Goal: Task Accomplishment & Management: Complete application form

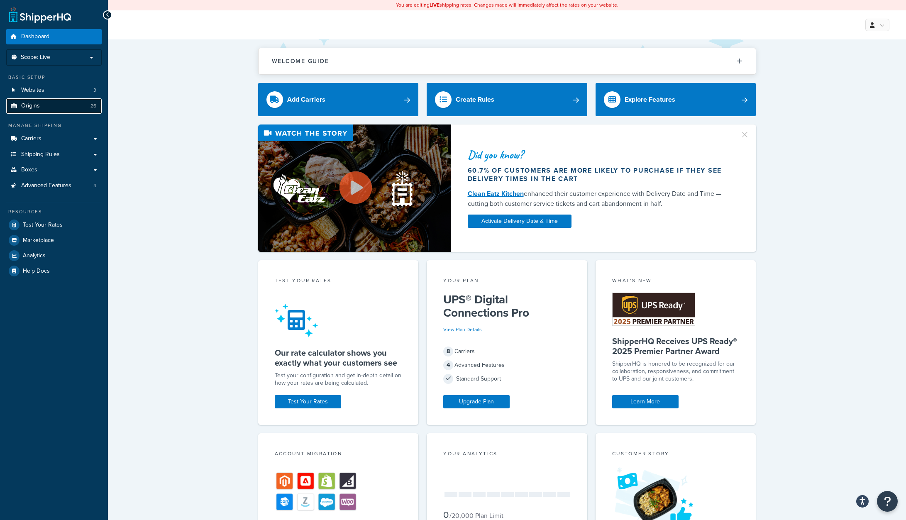
click at [27, 106] on span "Origins" at bounding box center [30, 106] width 19 height 7
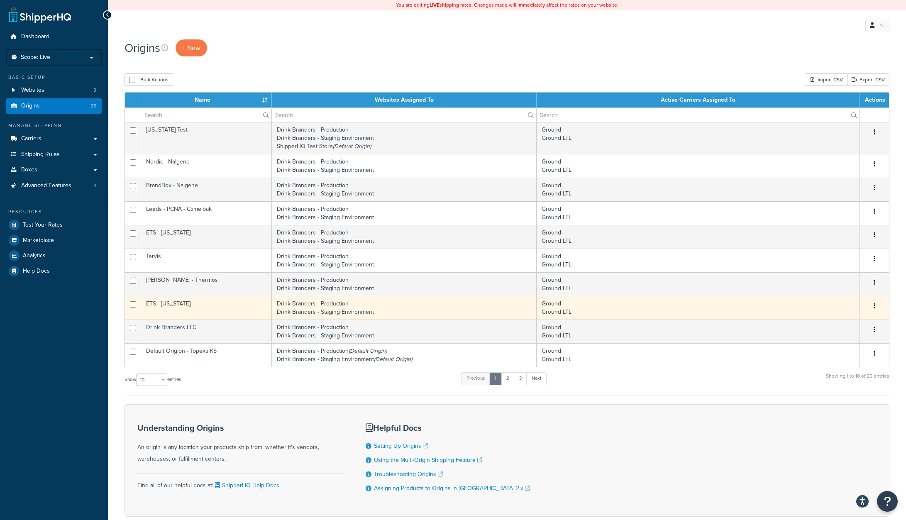
click at [165, 304] on td "ETS - [US_STATE]" at bounding box center [206, 308] width 131 height 24
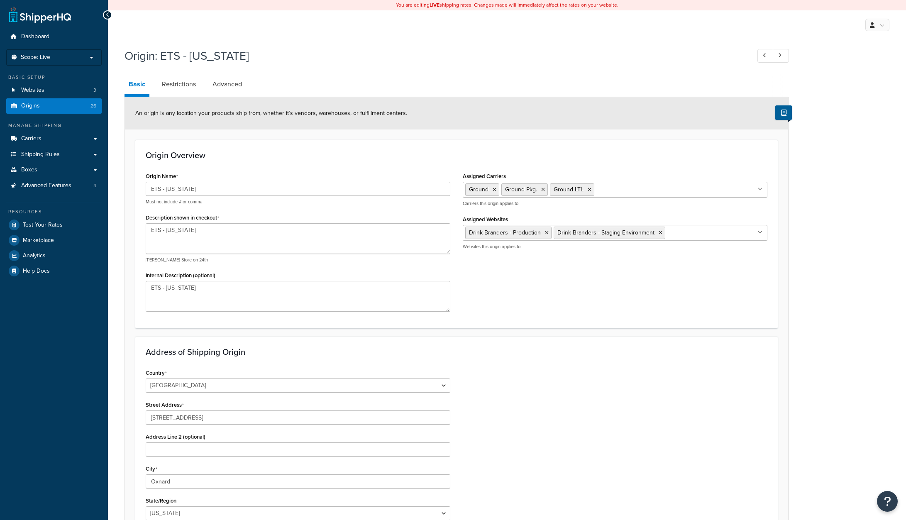
select select "5"
click at [183, 84] on link "Restrictions" at bounding box center [179, 84] width 42 height 20
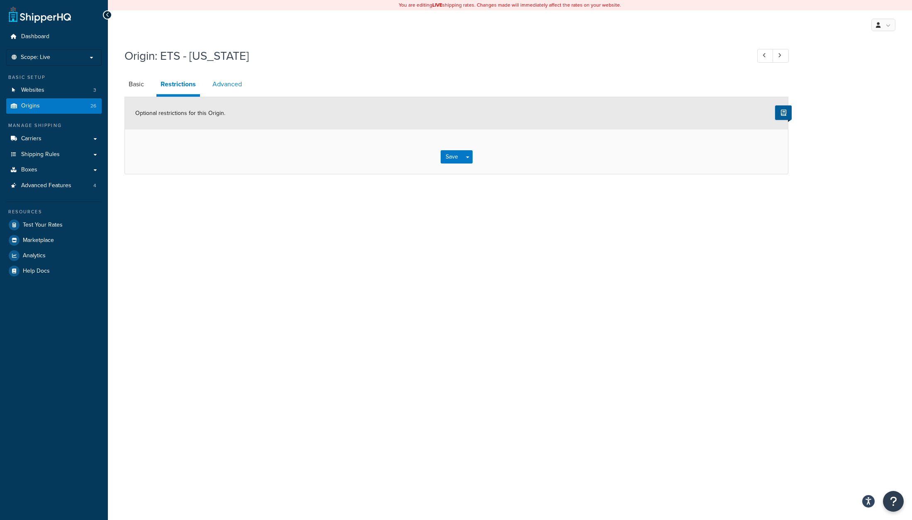
click at [220, 86] on link "Advanced" at bounding box center [227, 84] width 38 height 20
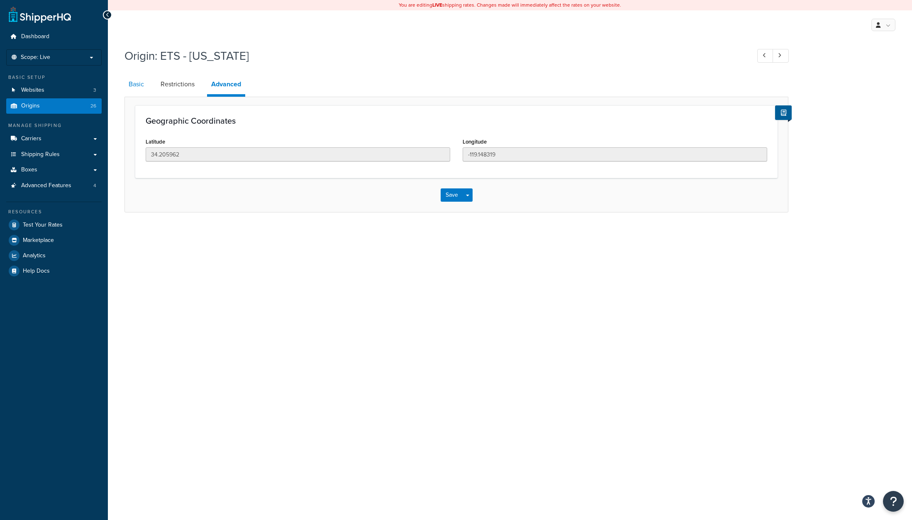
click at [134, 83] on link "Basic" at bounding box center [137, 84] width 24 height 20
select select "5"
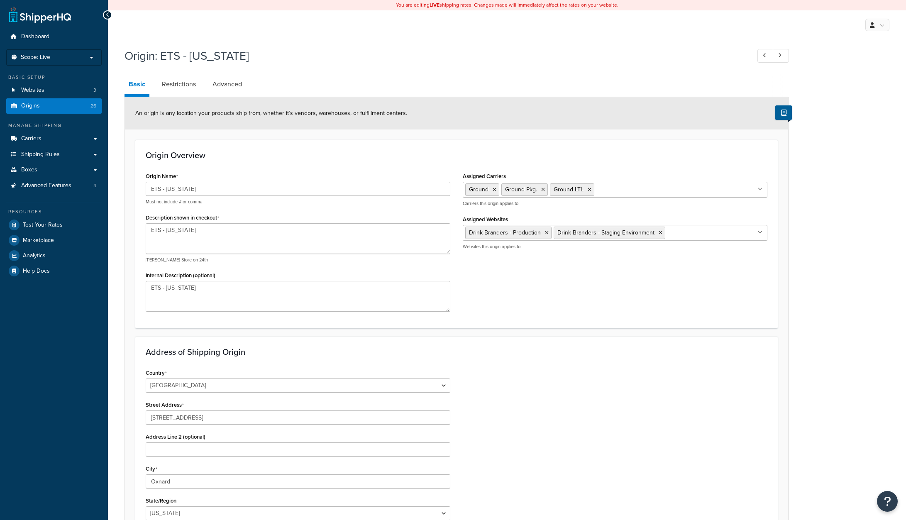
select select "5"
click at [34, 108] on span "Origins" at bounding box center [30, 106] width 19 height 7
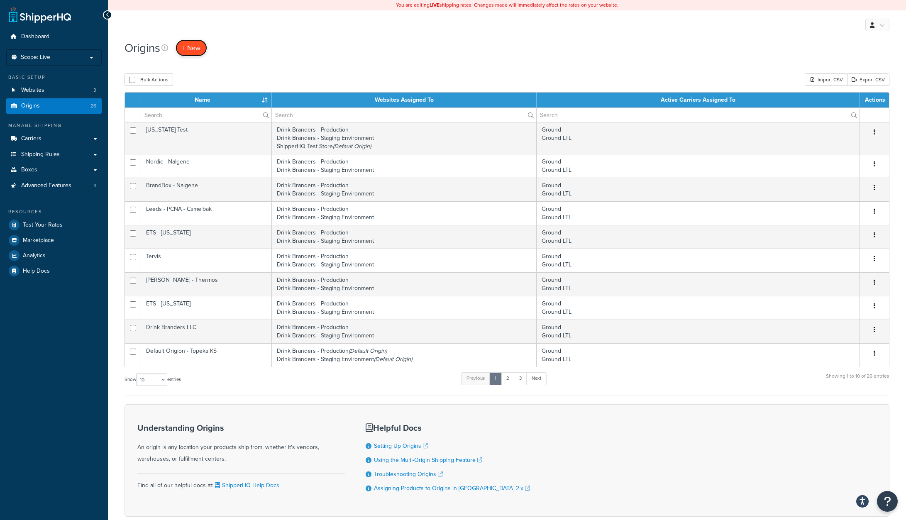
click at [191, 49] on span "+ New" at bounding box center [191, 48] width 18 height 10
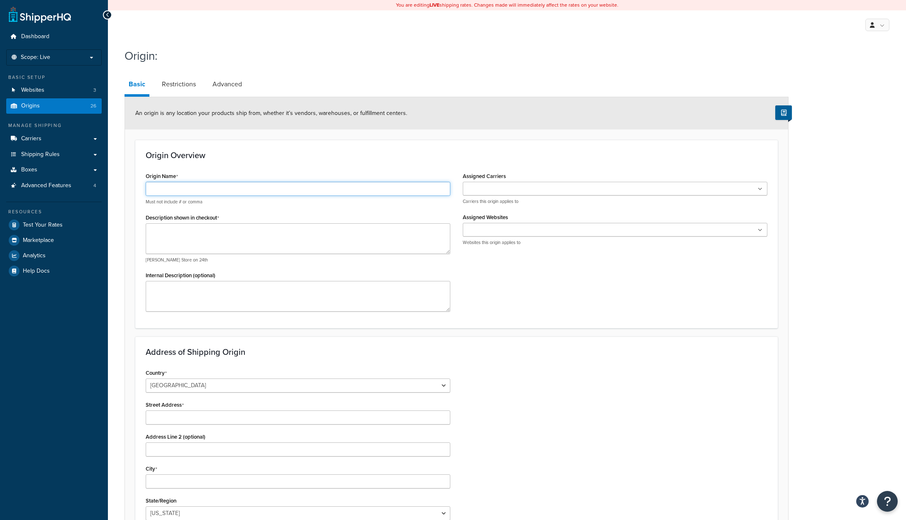
click at [159, 188] on input "Origin Name" at bounding box center [298, 189] width 305 height 14
type input "PRIME LINE - [GEOGRAPHIC_DATA]"
click at [205, 232] on textarea "Description shown in checkout" at bounding box center [298, 238] width 305 height 31
paste textarea "202 Hyatt Street Gaffney, SC 29341"
drag, startPoint x: 150, startPoint y: 230, endPoint x: 201, endPoint y: 231, distance: 51.1
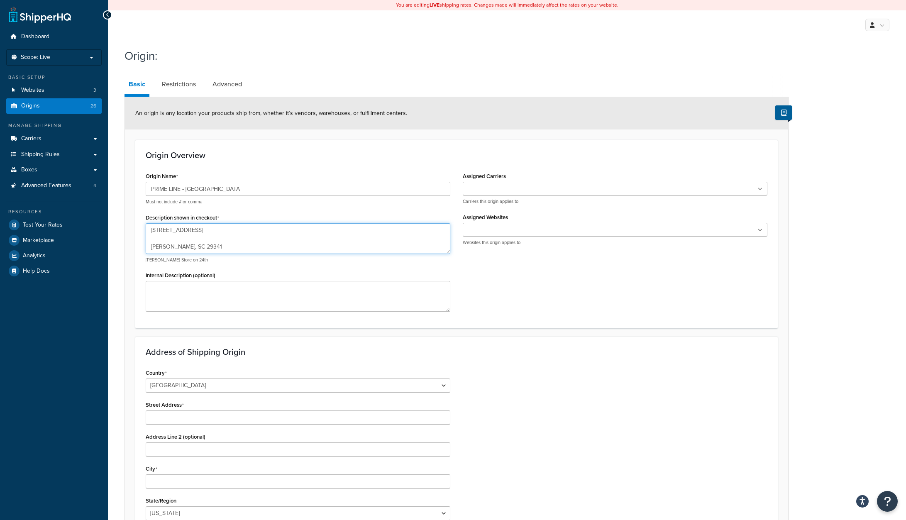
click at [201, 231] on textarea "202 Hyatt Street Gaffney, SC 29341" at bounding box center [298, 238] width 305 height 31
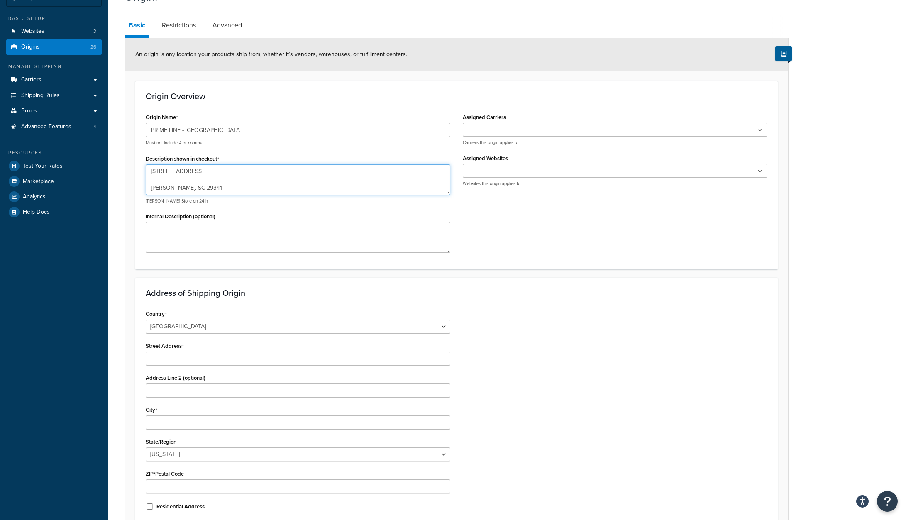
scroll to position [60, 0]
type textarea "202 Hyatt Street Gaffney, SC 29341"
click at [169, 357] on input "Street Address" at bounding box center [298, 357] width 305 height 14
paste input "202 Hyatt Street"
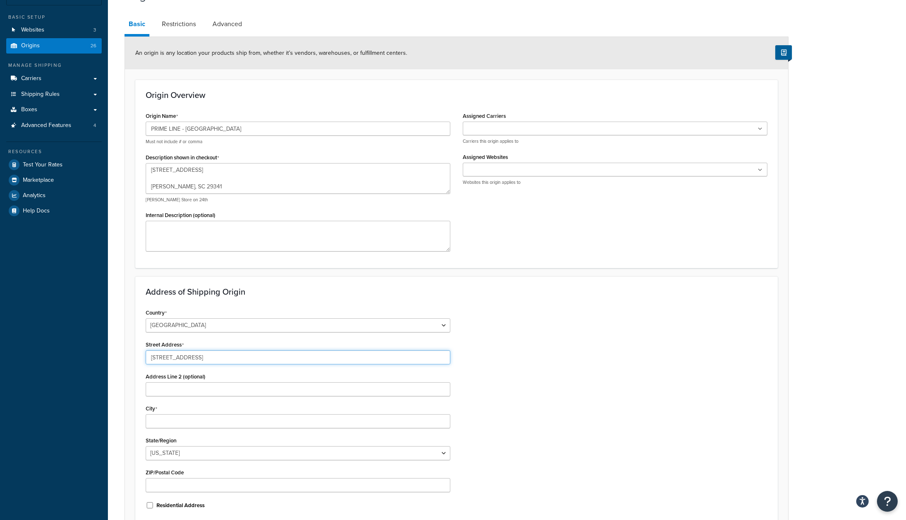
type input "202 Hyatt Street"
drag, startPoint x: 151, startPoint y: 187, endPoint x: 171, endPoint y: 186, distance: 20.4
click at [171, 186] on textarea "202 Hyatt Street Gaffney, SC 29341" at bounding box center [298, 178] width 305 height 31
click at [170, 186] on textarea "202 Hyatt Street Gaffney, SC 29341" at bounding box center [298, 178] width 305 height 31
drag, startPoint x: 170, startPoint y: 186, endPoint x: 147, endPoint y: 186, distance: 23.2
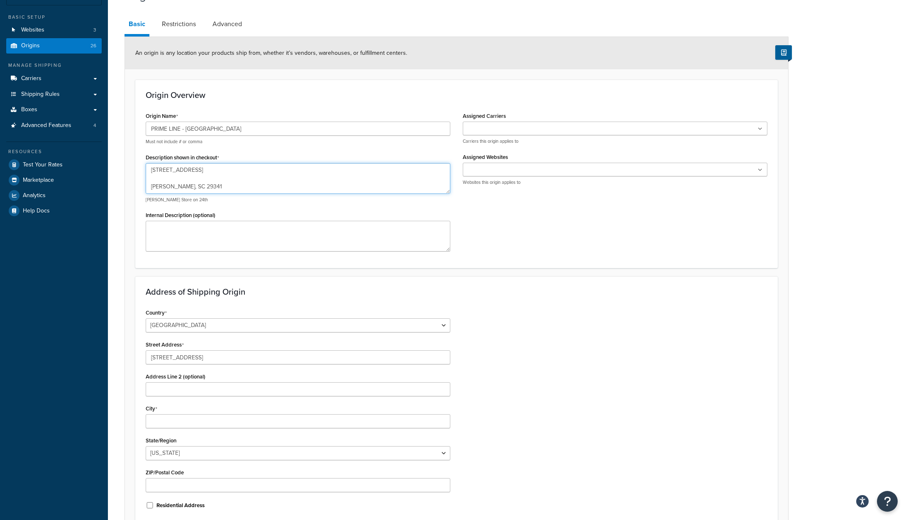
click at [147, 186] on textarea "202 Hyatt Street Gaffney, SC 29341" at bounding box center [298, 178] width 305 height 31
click at [166, 420] on input "City" at bounding box center [298, 421] width 305 height 14
paste input "Gaffney"
type input "Gaffney"
click at [192, 452] on select "Alabama Alaska American Samoa Arizona Arkansas Armed Forces Americas Armed Forc…" at bounding box center [298, 453] width 305 height 14
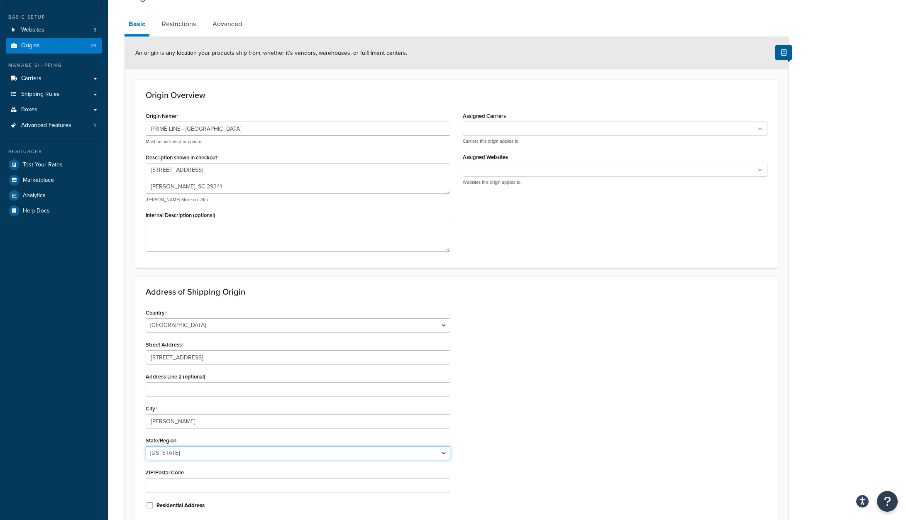
select select "40"
drag, startPoint x: 183, startPoint y: 188, endPoint x: 198, endPoint y: 186, distance: 15.4
click at [198, 186] on textarea "202 Hyatt Street Gaffney, SC 29341" at bounding box center [298, 178] width 305 height 31
click at [175, 485] on input "ZIP/Postal Code" at bounding box center [298, 485] width 305 height 14
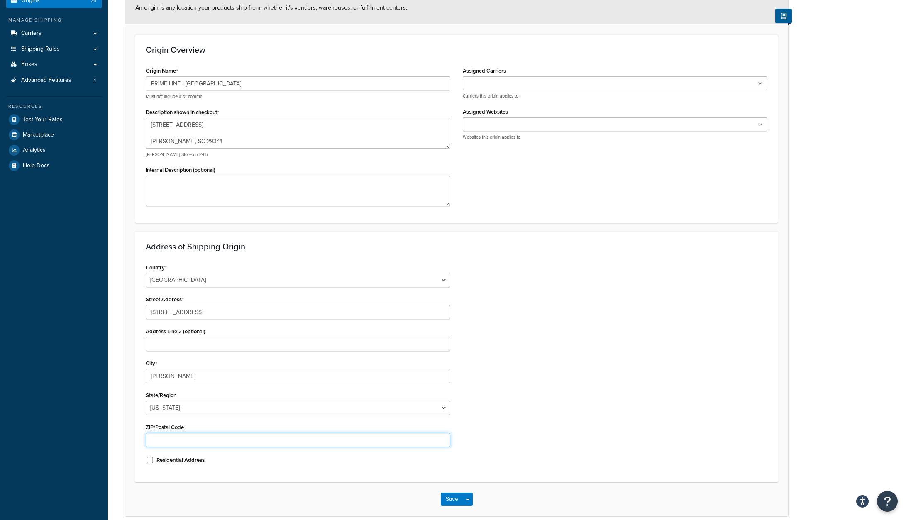
scroll to position [106, 0]
paste input "29341"
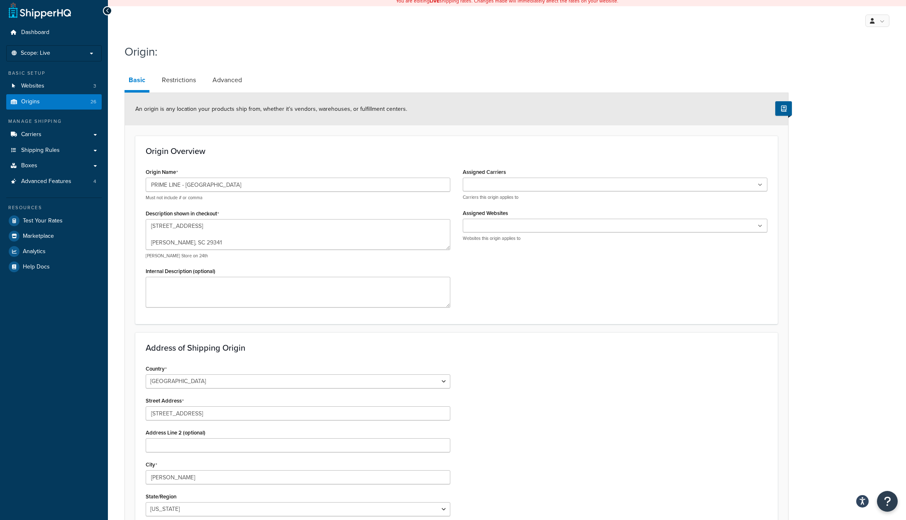
scroll to position [0, 0]
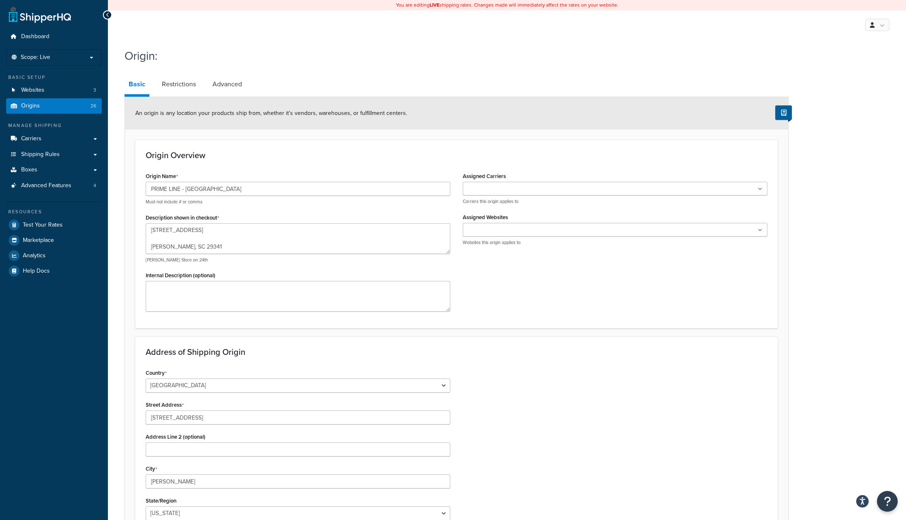
type input "29341"
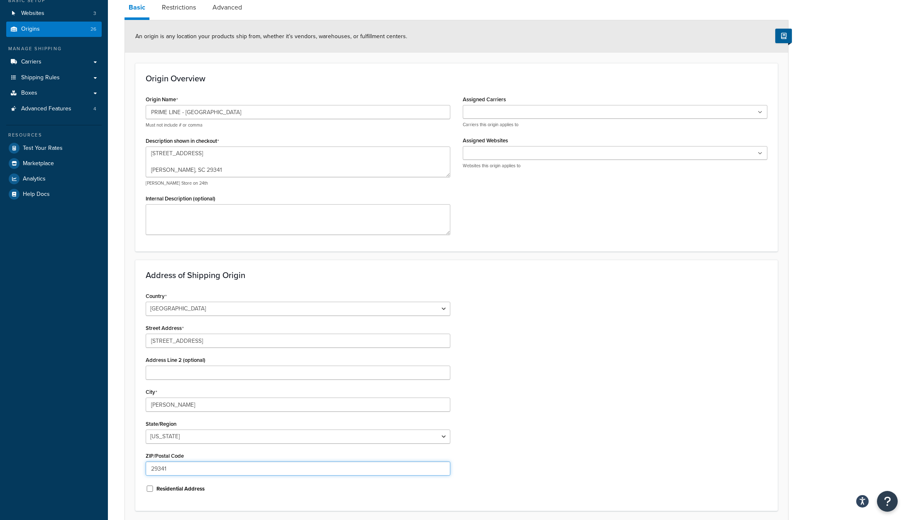
scroll to position [78, 0]
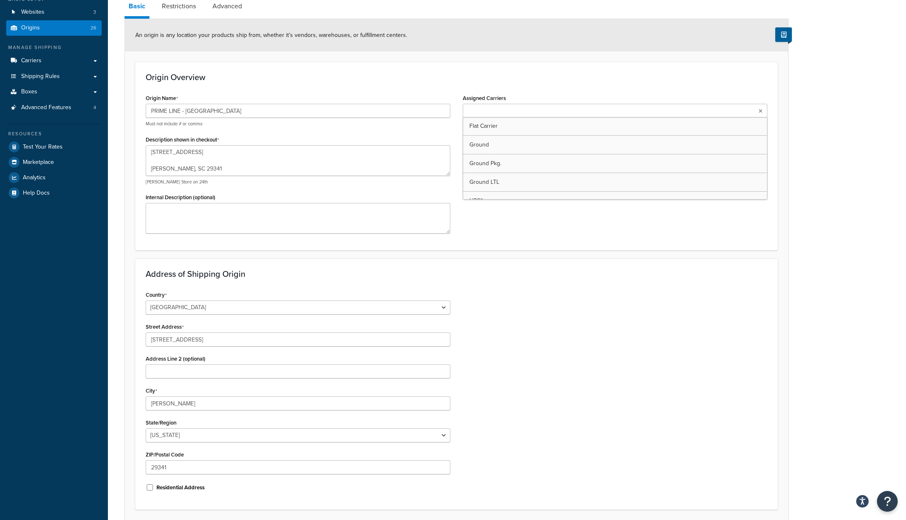
click at [515, 109] on input "Assigned Carriers" at bounding box center [501, 111] width 73 height 9
click at [531, 201] on div "Origin Name PRIME LINE - Gaffney Must not include # or comma Description shown …" at bounding box center [456, 166] width 634 height 148
click at [540, 154] on ul at bounding box center [615, 154] width 305 height 14
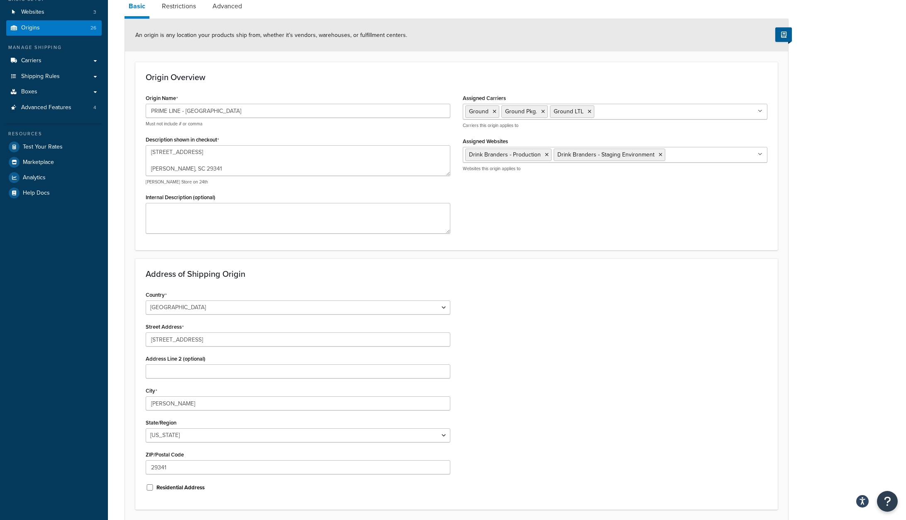
click at [532, 212] on div "Origin Name PRIME LINE - Gaffney Must not include # or comma Description shown …" at bounding box center [456, 166] width 634 height 148
drag, startPoint x: 210, startPoint y: 112, endPoint x: 134, endPoint y: 122, distance: 77.4
click at [145, 112] on div "Origin Name PRIME LINE - Gaffney Must not include # or comma Description shown …" at bounding box center [297, 166] width 317 height 148
click at [171, 211] on textarea "Internal Description (optional)" at bounding box center [298, 218] width 305 height 31
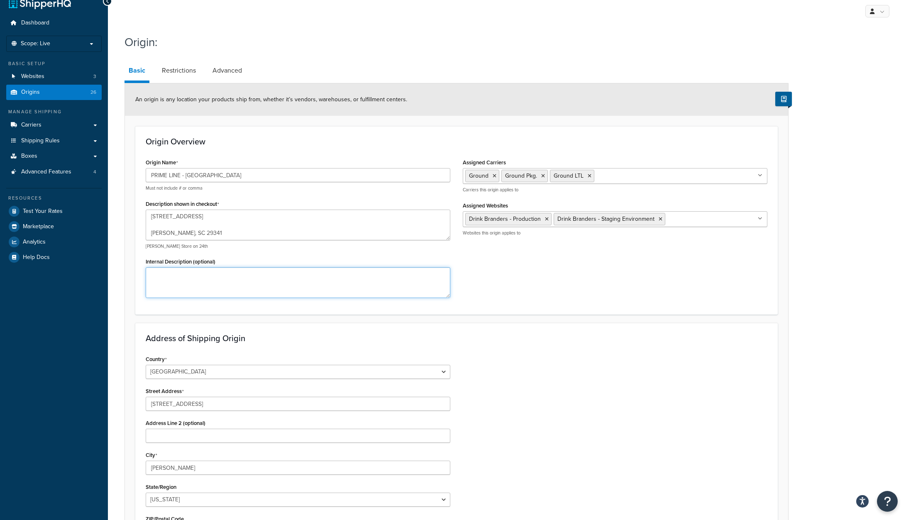
scroll to position [0, 0]
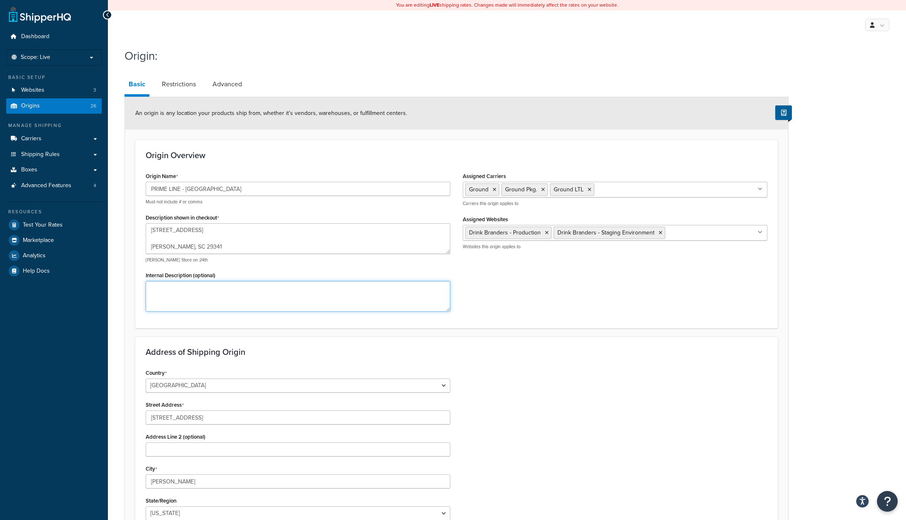
paste textarea "PRIME LINE - [GEOGRAPHIC_DATA]"
type textarea "PRIME LINE - [GEOGRAPHIC_DATA]"
drag, startPoint x: 202, startPoint y: 247, endPoint x: 131, endPoint y: 220, distance: 75.6
click at [131, 220] on form "An origin is any location your products ship from, whether it’s vendors, wareho…" at bounding box center [456, 359] width 663 height 525
paste textarea "PRIME LINE - [GEOGRAPHIC_DATA]"
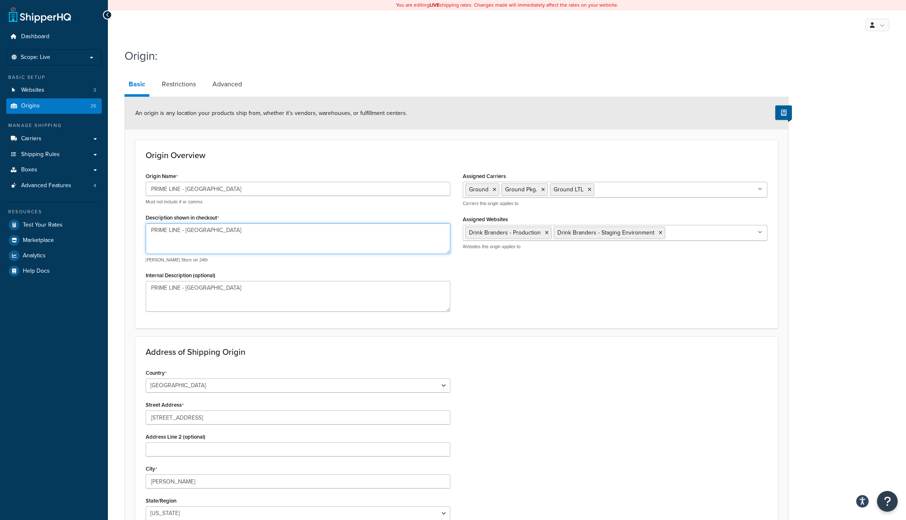
drag, startPoint x: 186, startPoint y: 230, endPoint x: 149, endPoint y: 229, distance: 36.5
click at [149, 229] on textarea "PRIME LINE - [GEOGRAPHIC_DATA]" at bounding box center [298, 238] width 305 height 31
click at [173, 231] on textarea "[PERSON_NAME]" at bounding box center [298, 238] width 305 height 31
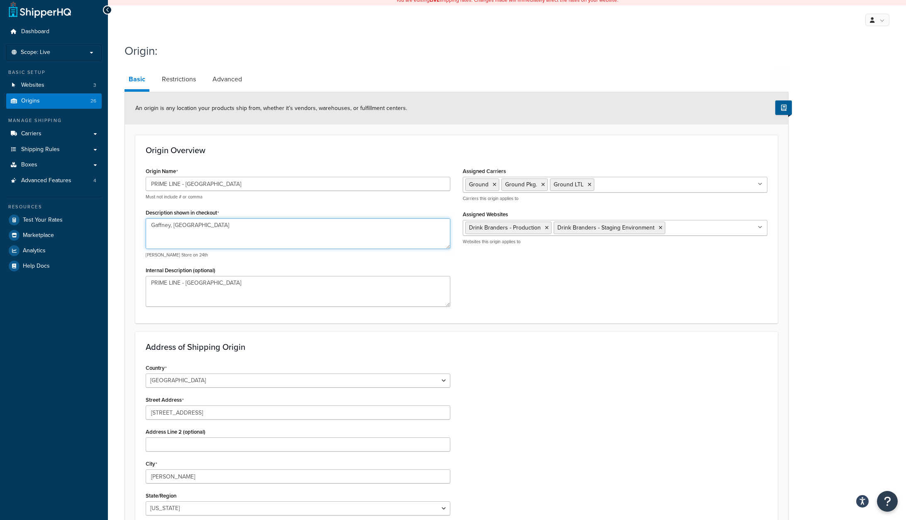
drag, startPoint x: 186, startPoint y: 222, endPoint x: 135, endPoint y: 219, distance: 50.3
click at [135, 219] on div "Origin Overview Origin Name PRIME LINE - Gaffney Must not include # or comma De…" at bounding box center [456, 229] width 643 height 188
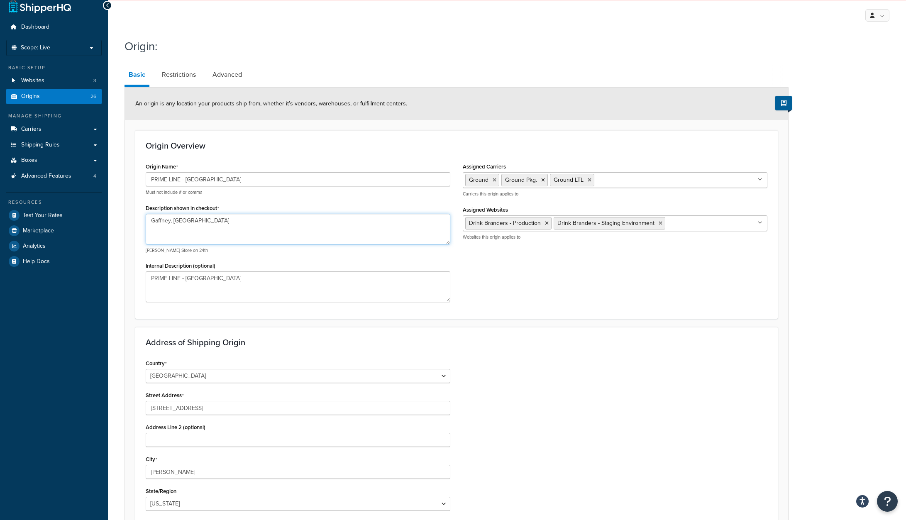
scroll to position [10, 0]
type textarea "Gaffney, [GEOGRAPHIC_DATA]"
click at [209, 279] on textarea "PRIME LINE - [GEOGRAPHIC_DATA]" at bounding box center [298, 286] width 305 height 31
click at [523, 264] on div "Origin Name PRIME LINE - Gaffney Must not include # or comma Description shown …" at bounding box center [456, 234] width 634 height 148
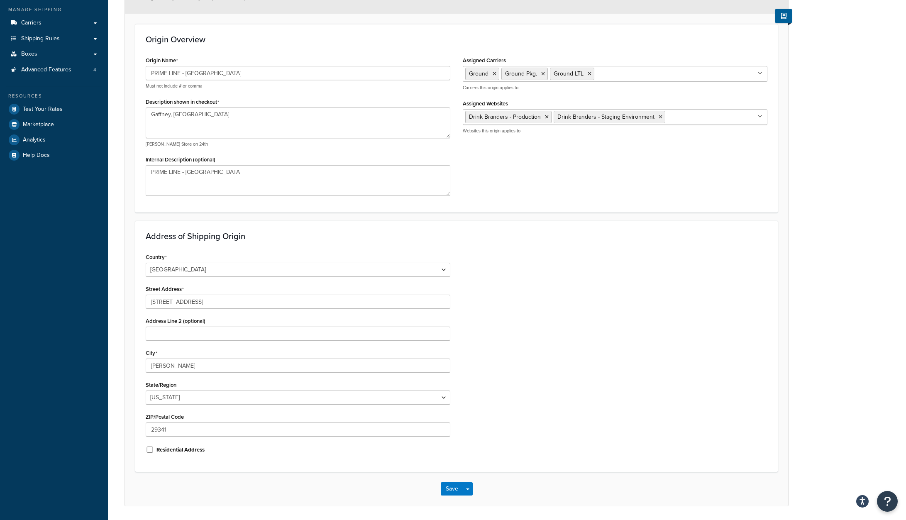
scroll to position [144, 0]
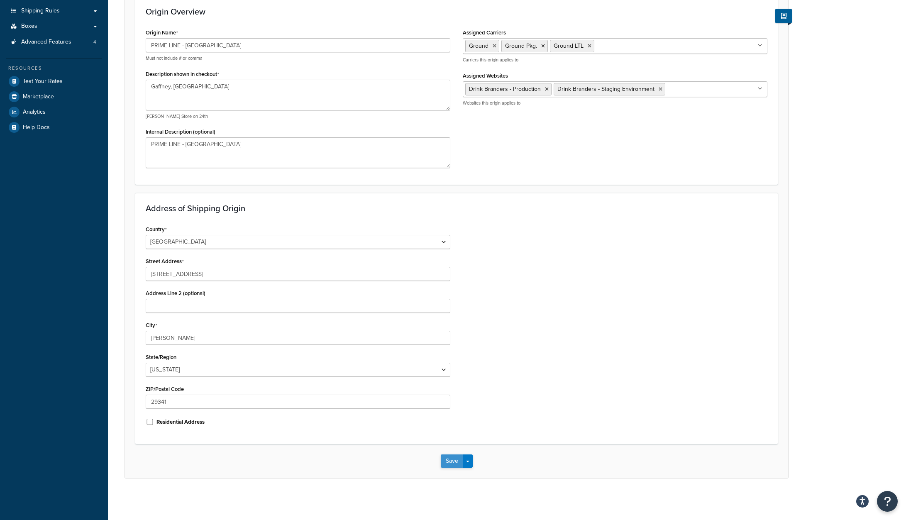
click at [448, 460] on button "Save" at bounding box center [452, 461] width 22 height 13
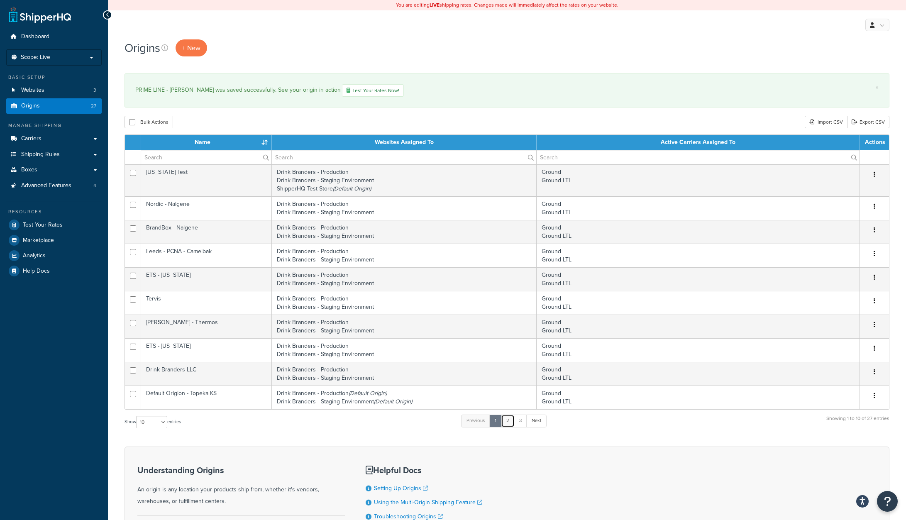
click at [511, 422] on link "2" at bounding box center [508, 421] width 14 height 12
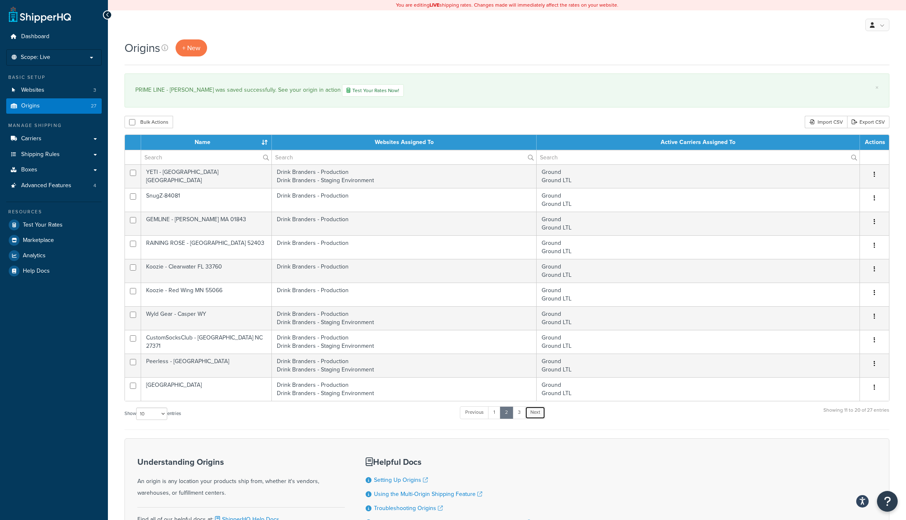
click at [534, 414] on link "Next" at bounding box center [535, 412] width 20 height 12
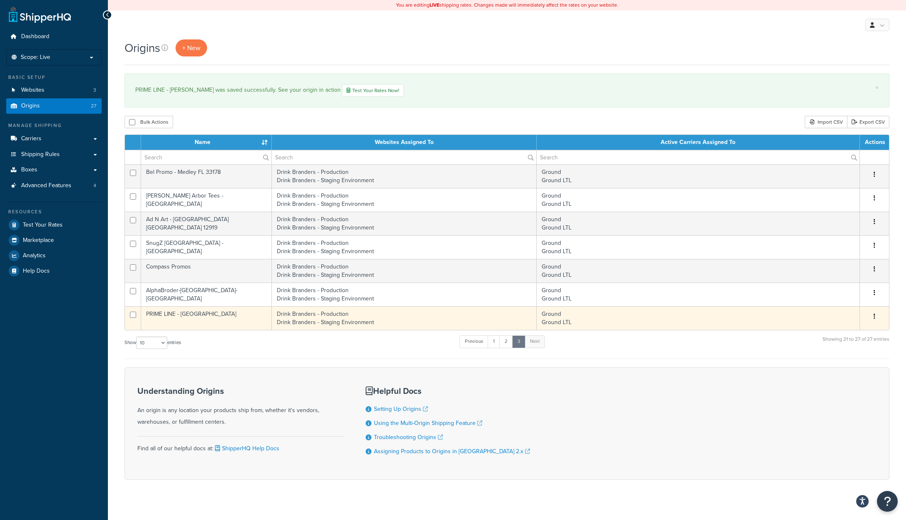
click at [349, 318] on td "Drink Branders - Production Drink Branders - Staging Environment" at bounding box center [404, 318] width 265 height 24
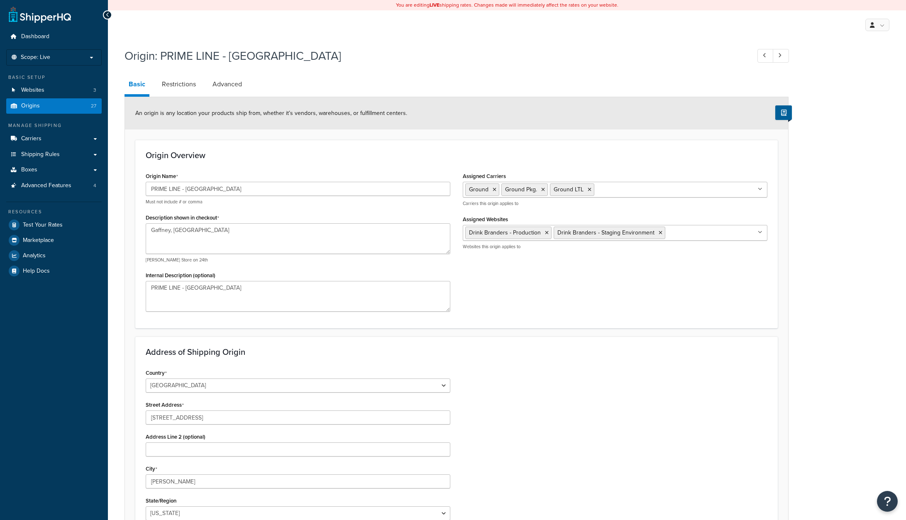
select select "40"
drag, startPoint x: 208, startPoint y: 190, endPoint x: 130, endPoint y: 184, distance: 78.2
click at [130, 184] on form "An origin is any location your products ship from, whether it’s vendors, wareho…" at bounding box center [456, 359] width 663 height 525
click at [34, 106] on span "Origins" at bounding box center [30, 106] width 19 height 7
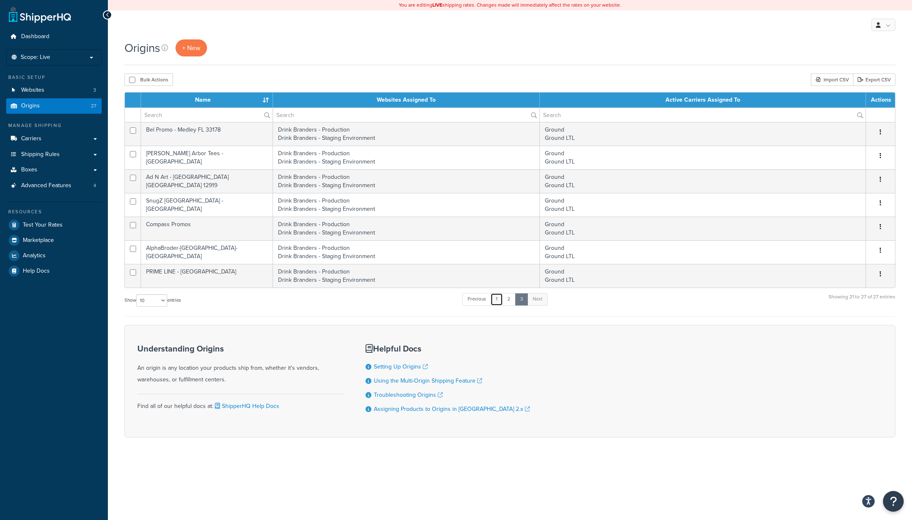
click at [498, 298] on link "1" at bounding box center [497, 299] width 12 height 12
